Goal: Use online tool/utility: Utilize a website feature to perform a specific function

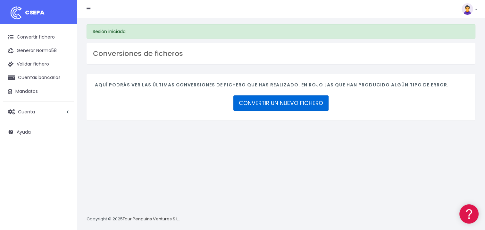
click at [263, 101] on link "CONVERTIR UN NUEVO FICHERO" at bounding box center [281, 102] width 95 height 15
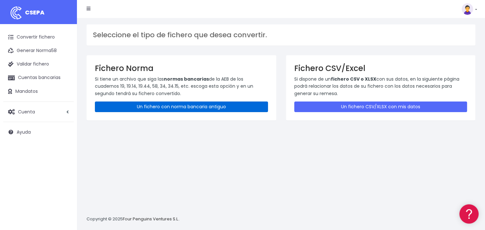
click at [198, 105] on link "Un fichero con norma bancaria antiguo" at bounding box center [181, 106] width 173 height 11
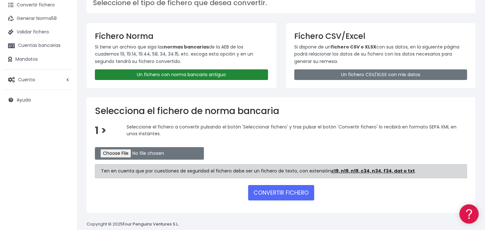
scroll to position [42, 0]
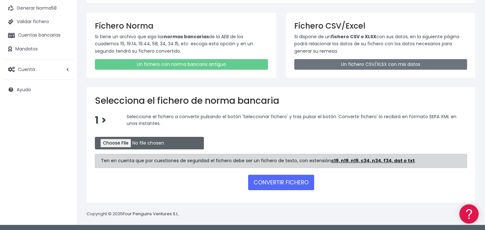
click at [203, 140] on input "file" at bounding box center [149, 143] width 109 height 13
type input "C:\fakepath\CSB1151.q34"
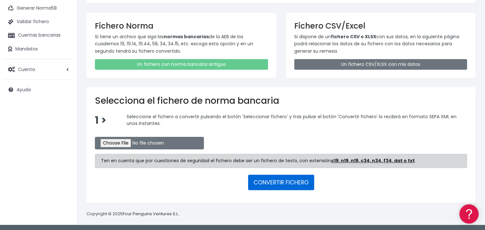
click at [276, 181] on button "CONVERTIR FICHERO" at bounding box center [281, 182] width 66 height 15
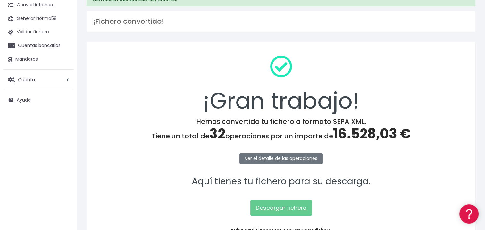
scroll to position [64, 0]
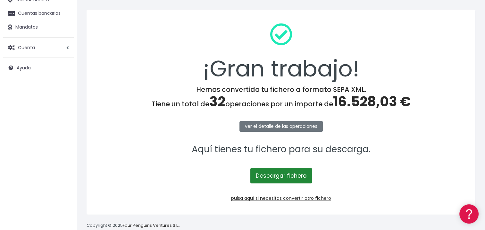
click at [278, 175] on link "Descargar fichero" at bounding box center [282, 175] width 62 height 15
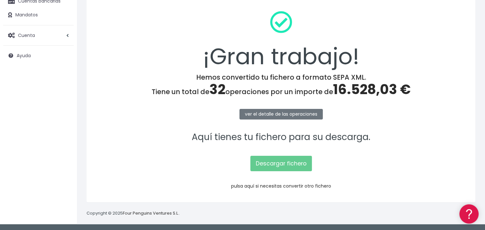
click at [298, 183] on link "pulsa aquí si necesitas convertir otro fichero" at bounding box center [281, 186] width 100 height 6
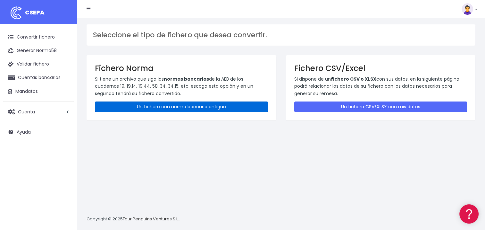
click at [206, 105] on link "Un fichero con norma bancaria antiguo" at bounding box center [181, 106] width 173 height 11
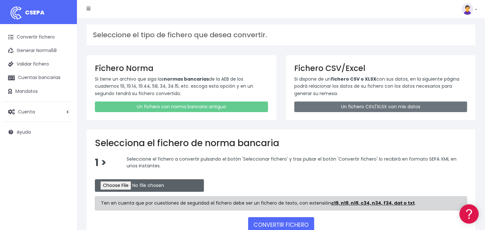
click at [203, 185] on input "file" at bounding box center [149, 185] width 109 height 13
type input "C:\fakepath\CSB1152.q34"
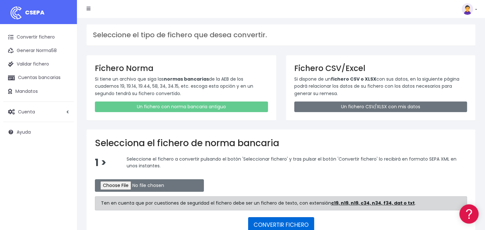
click at [299, 224] on button "CONVERTIR FICHERO" at bounding box center [281, 224] width 66 height 15
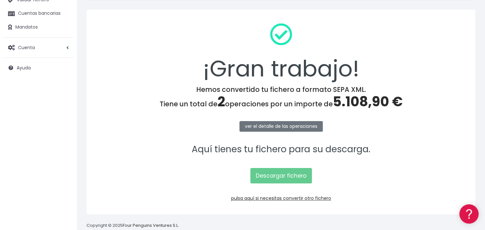
scroll to position [76, 0]
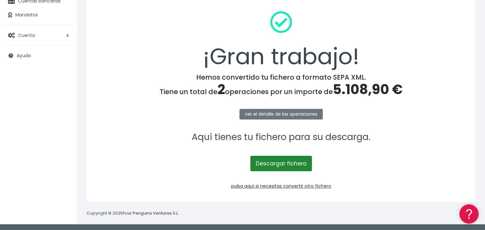
click at [289, 162] on link "Descargar fichero" at bounding box center [282, 163] width 62 height 15
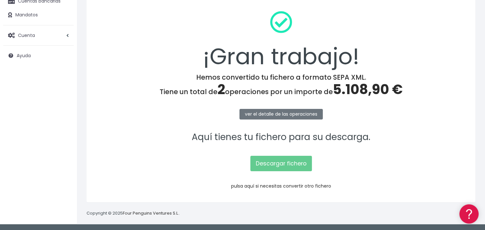
click at [312, 186] on link "pulsa aquí si necesitas convertir otro fichero" at bounding box center [281, 186] width 100 height 6
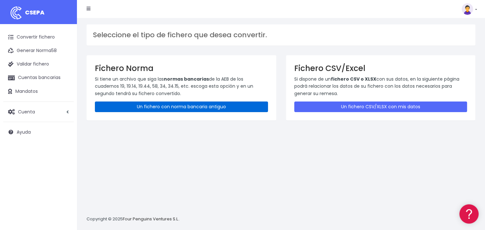
click at [223, 108] on link "Un fichero con norma bancaria antiguo" at bounding box center [181, 106] width 173 height 11
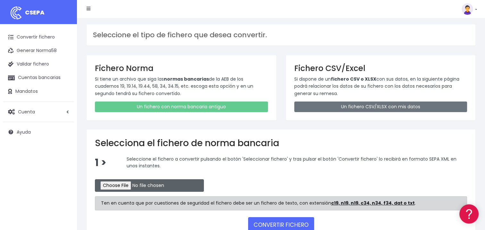
click at [187, 183] on input "file" at bounding box center [149, 185] width 109 height 13
type input "C:\fakepath\CSB1153.q34"
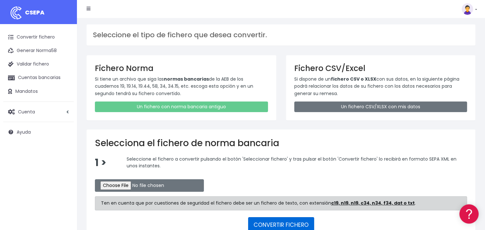
click at [289, 224] on button "CONVERTIR FICHERO" at bounding box center [281, 224] width 66 height 15
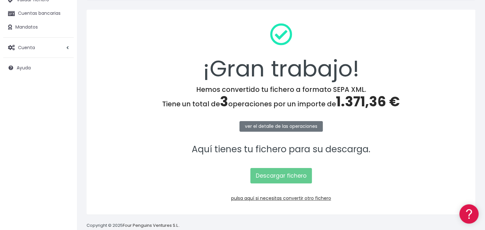
scroll to position [76, 0]
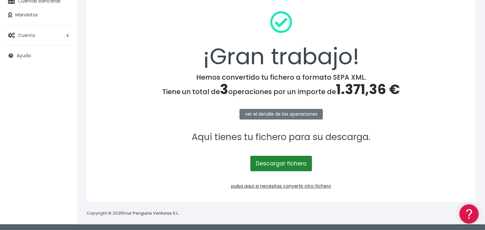
click at [290, 162] on link "Descargar fichero" at bounding box center [282, 163] width 62 height 15
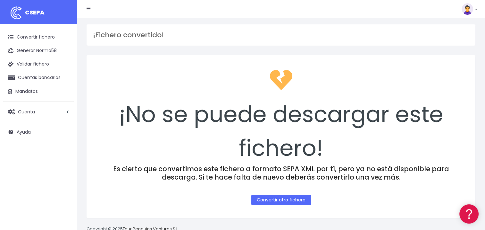
scroll to position [15, 0]
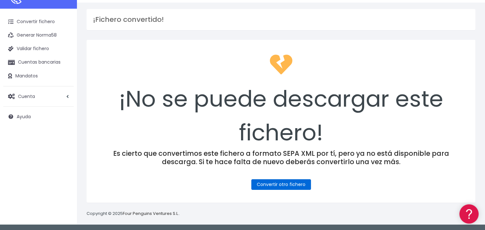
click at [285, 183] on link "Convertir otro fichero" at bounding box center [282, 184] width 60 height 11
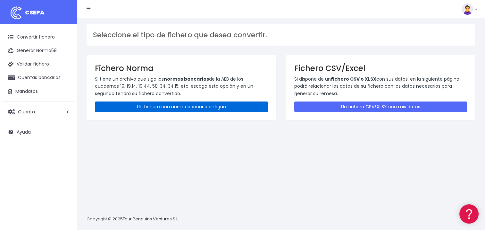
click at [184, 104] on link "Un fichero con norma bancaria antiguo" at bounding box center [181, 106] width 173 height 11
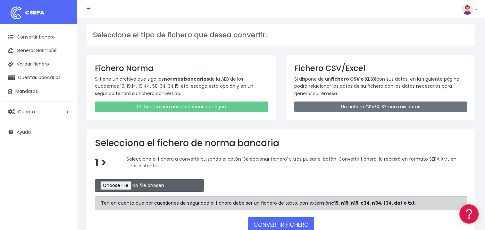
click at [204, 185] on input "file" at bounding box center [149, 185] width 109 height 13
type input "C:\fakepath\CSB1154.q34"
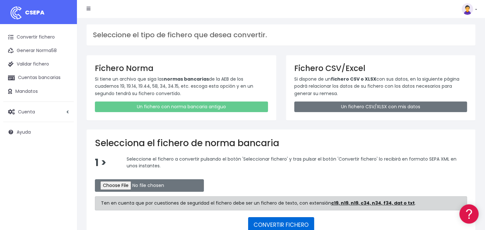
click at [290, 224] on button "CONVERTIR FICHERO" at bounding box center [281, 224] width 66 height 15
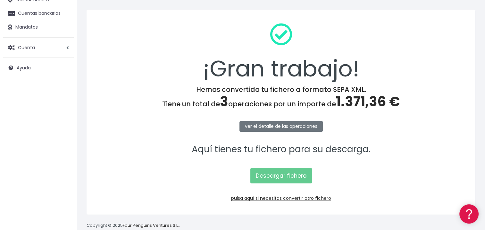
scroll to position [76, 0]
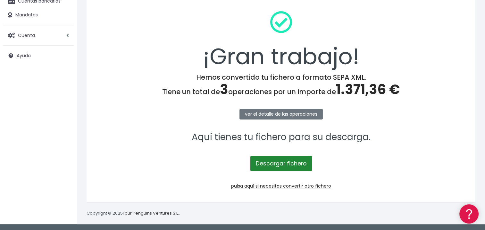
click at [282, 163] on link "Descargar fichero" at bounding box center [282, 163] width 62 height 15
